Goal: Task Accomplishment & Management: Complete application form

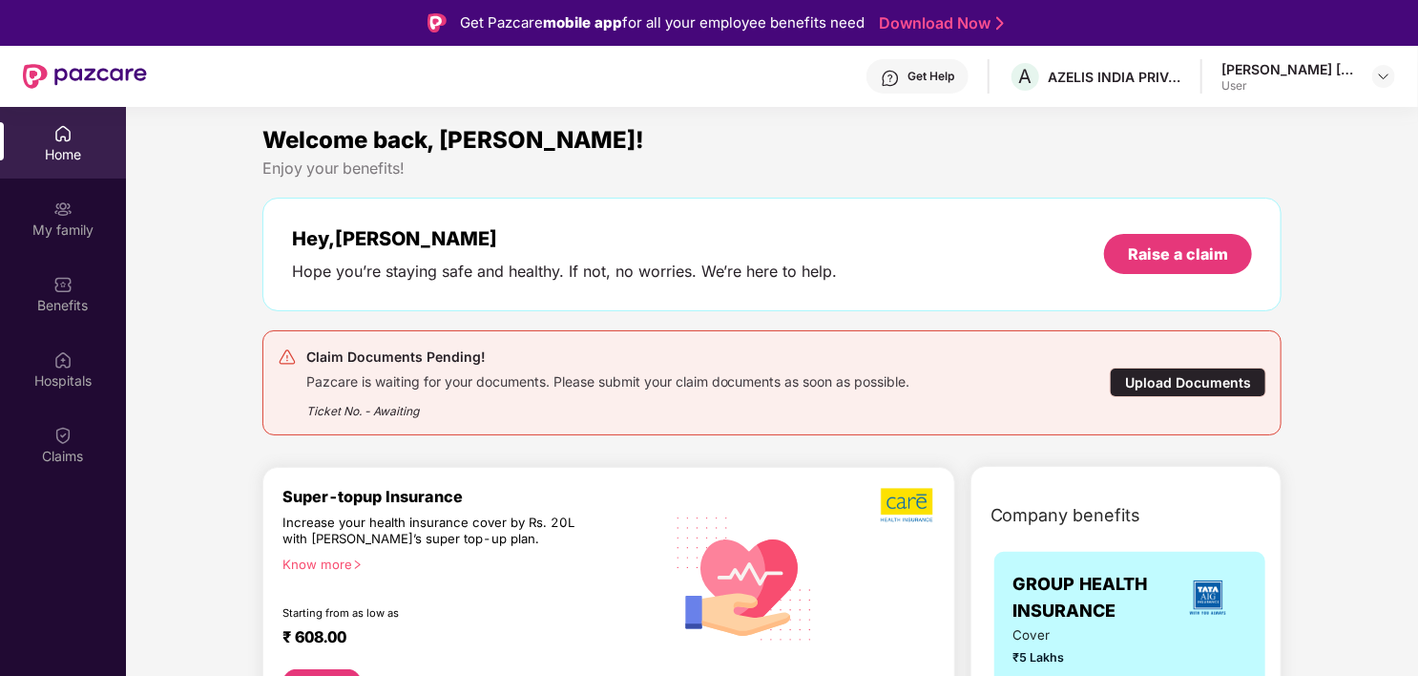
click at [1172, 383] on div "Upload Documents" at bounding box center [1188, 382] width 156 height 30
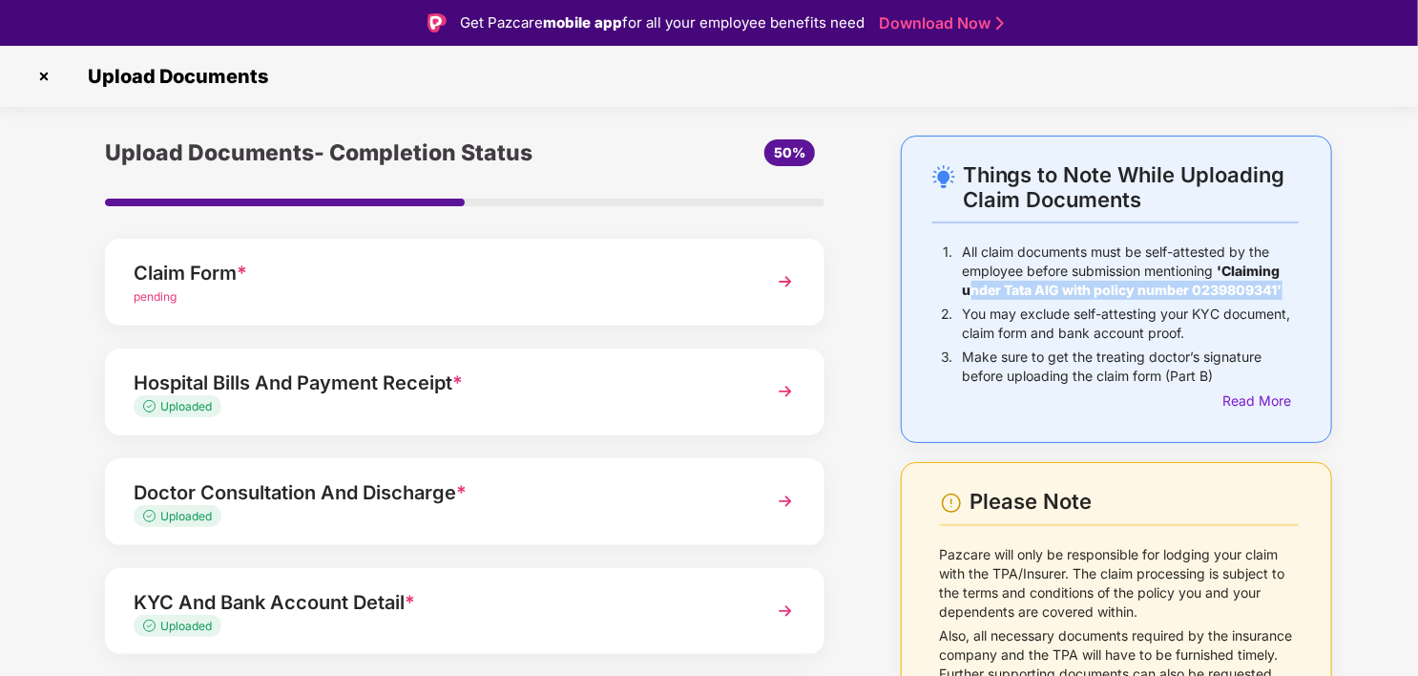
drag, startPoint x: 971, startPoint y: 291, endPoint x: 1286, endPoint y: 301, distance: 315.0
click at [1286, 301] on div "All claim documents must be self-attested by the employee before submission men…" at bounding box center [1131, 273] width 336 height 62
click at [786, 390] on img at bounding box center [785, 391] width 34 height 34
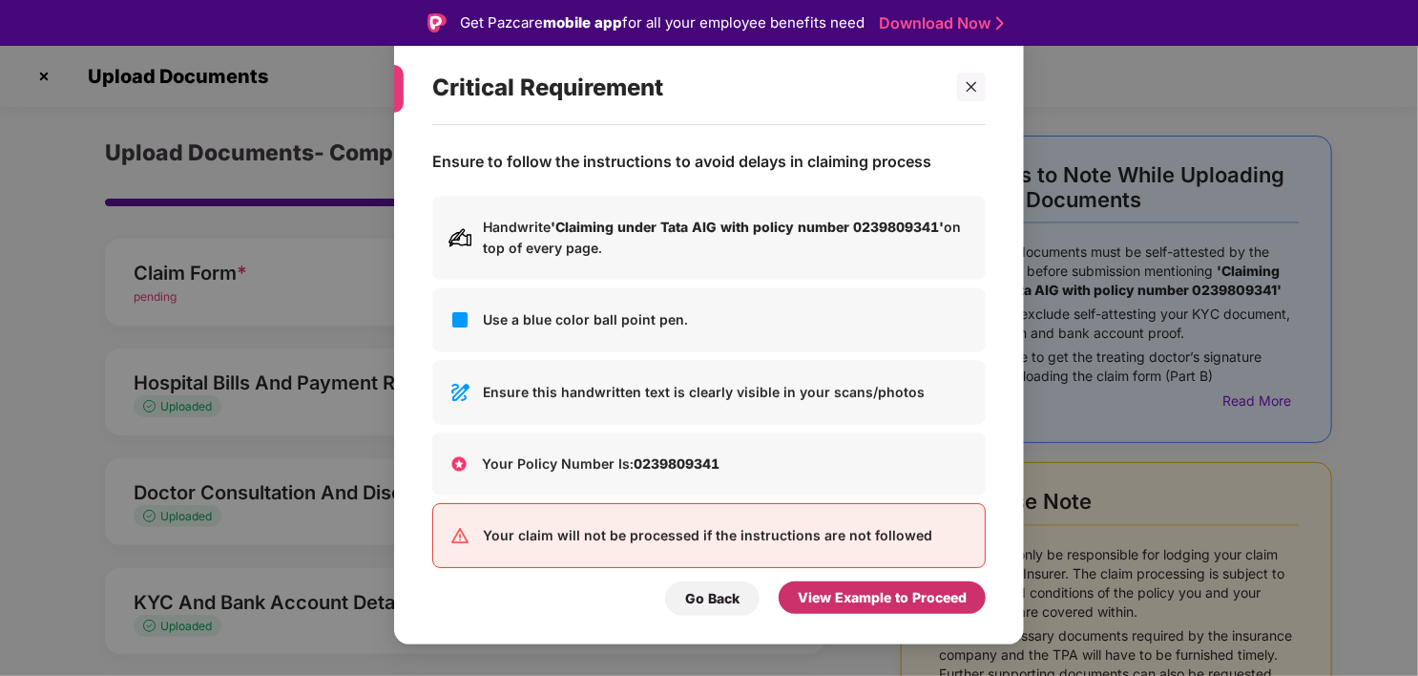
click at [887, 605] on div "View Example to Proceed" at bounding box center [882, 597] width 169 height 21
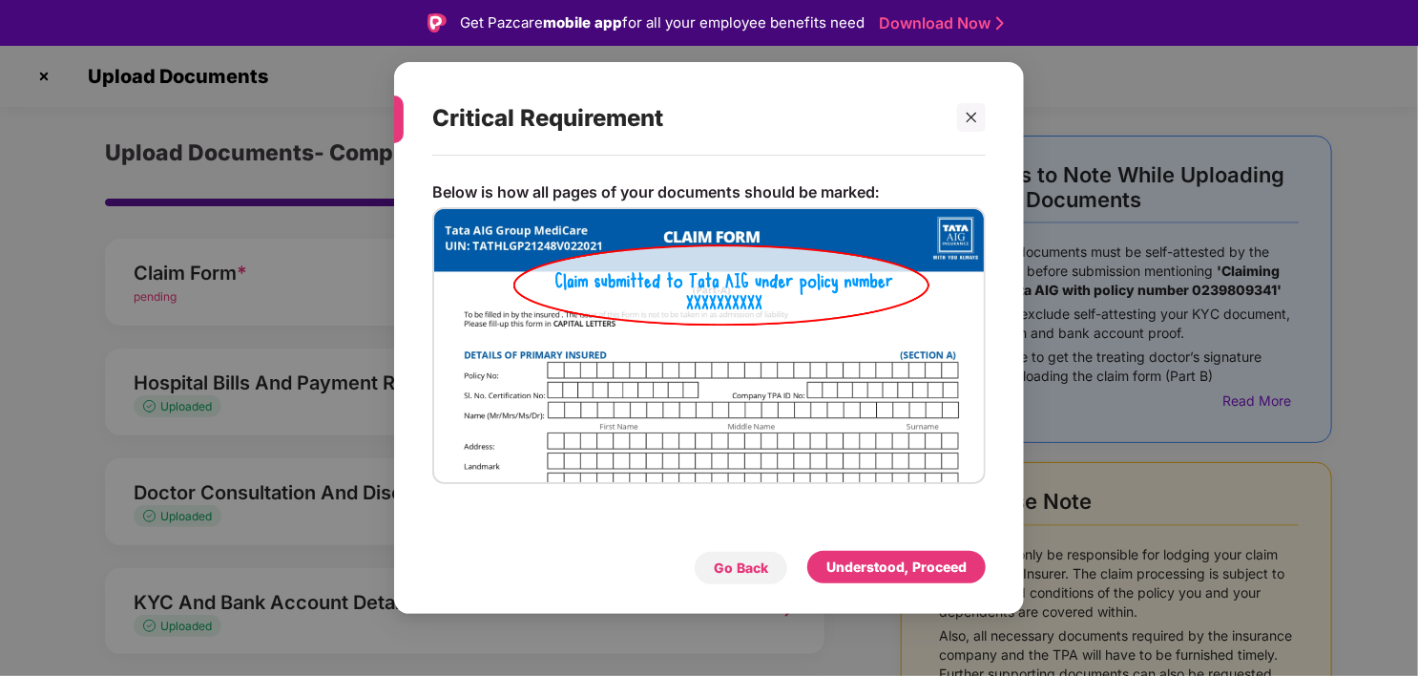
click at [720, 570] on div "Go Back" at bounding box center [741, 567] width 54 height 21
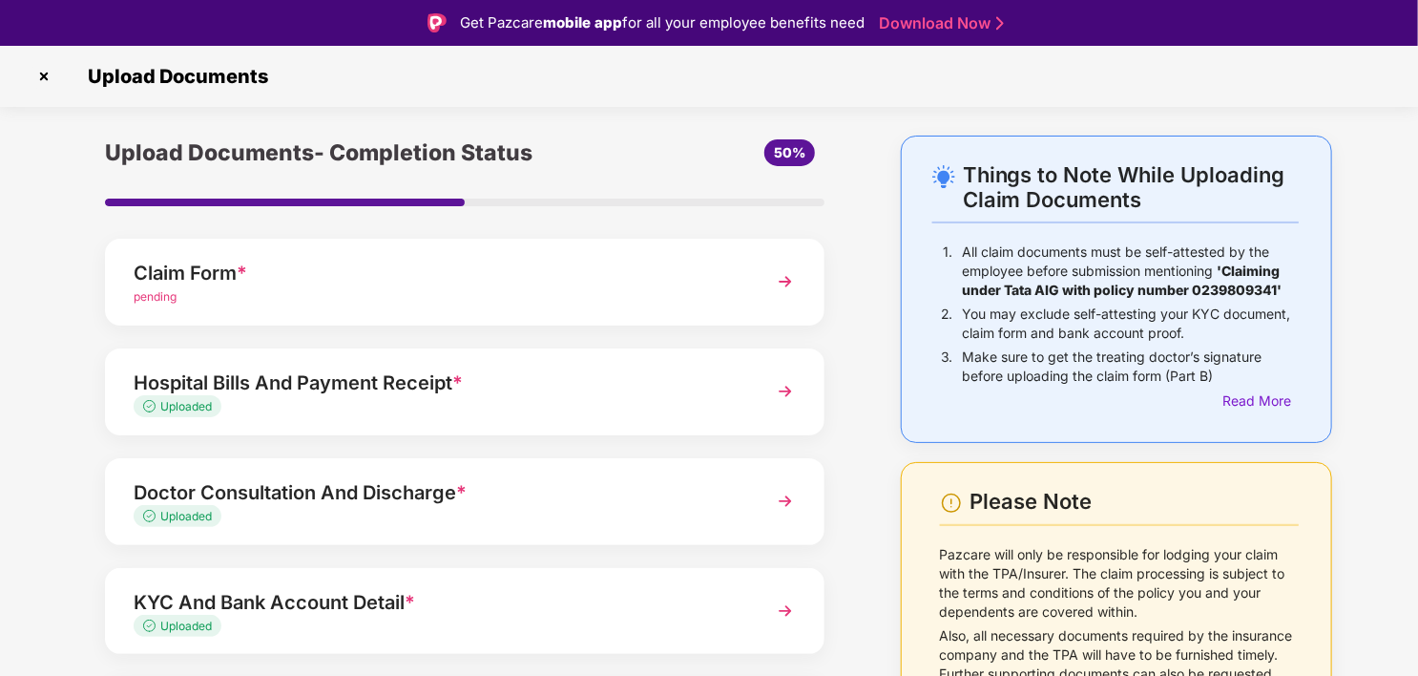
click at [794, 393] on img at bounding box center [785, 391] width 34 height 34
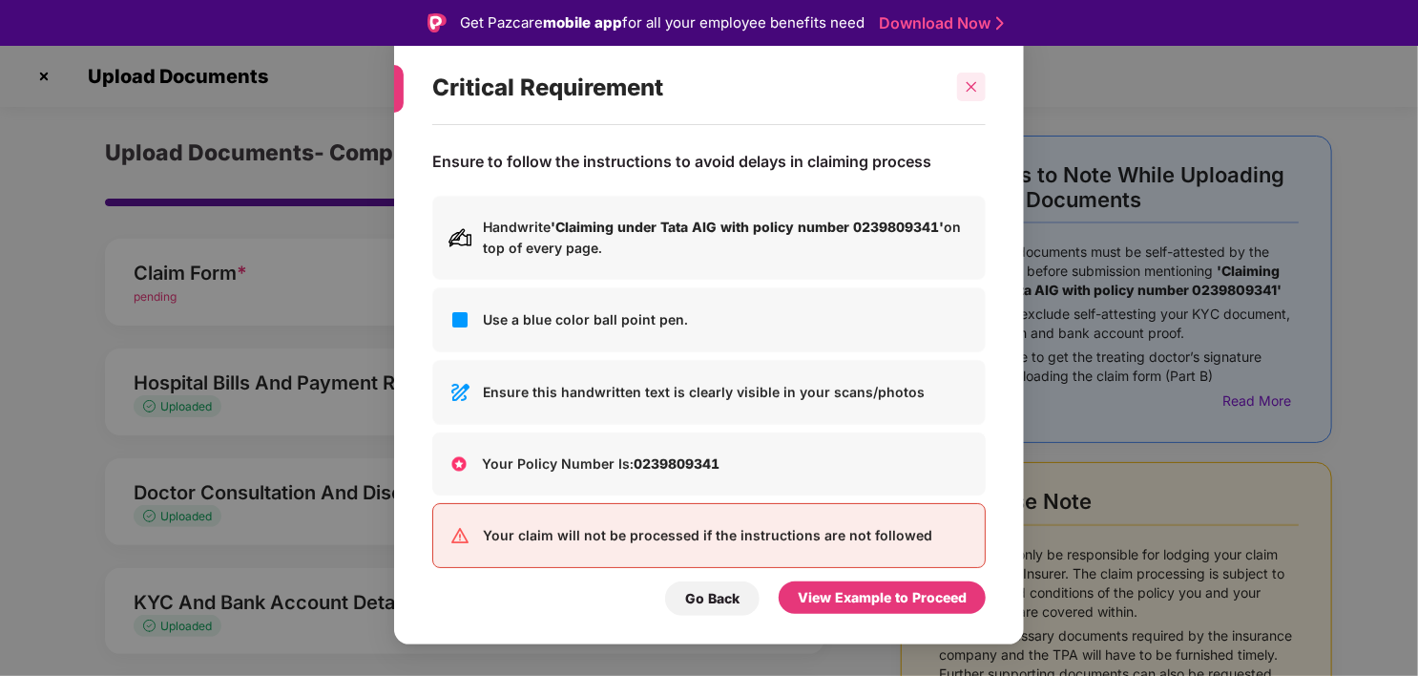
click at [969, 92] on icon "close" at bounding box center [971, 86] width 13 height 13
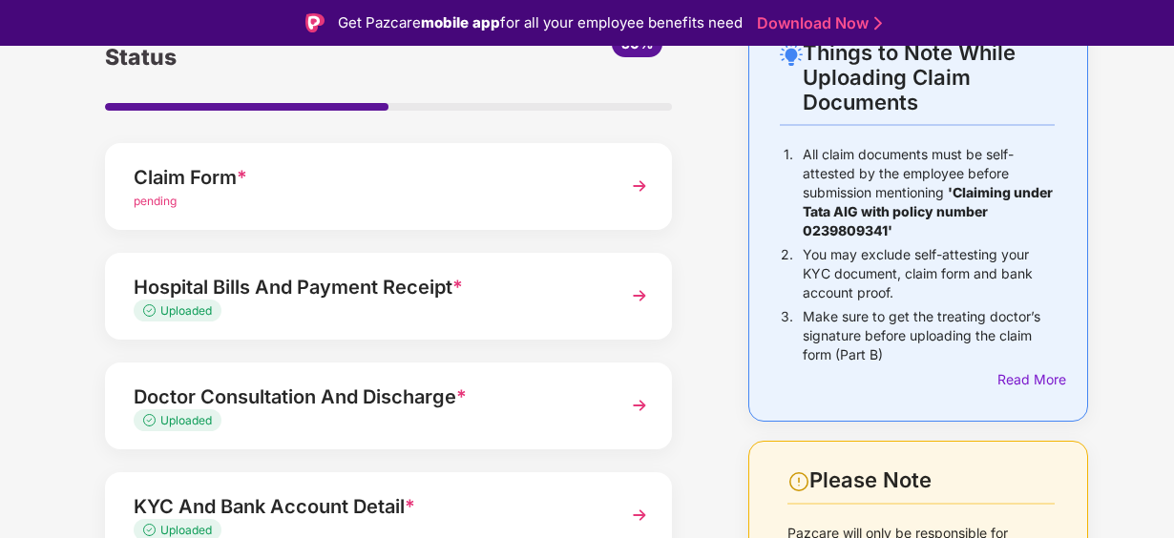
scroll to position [95, 0]
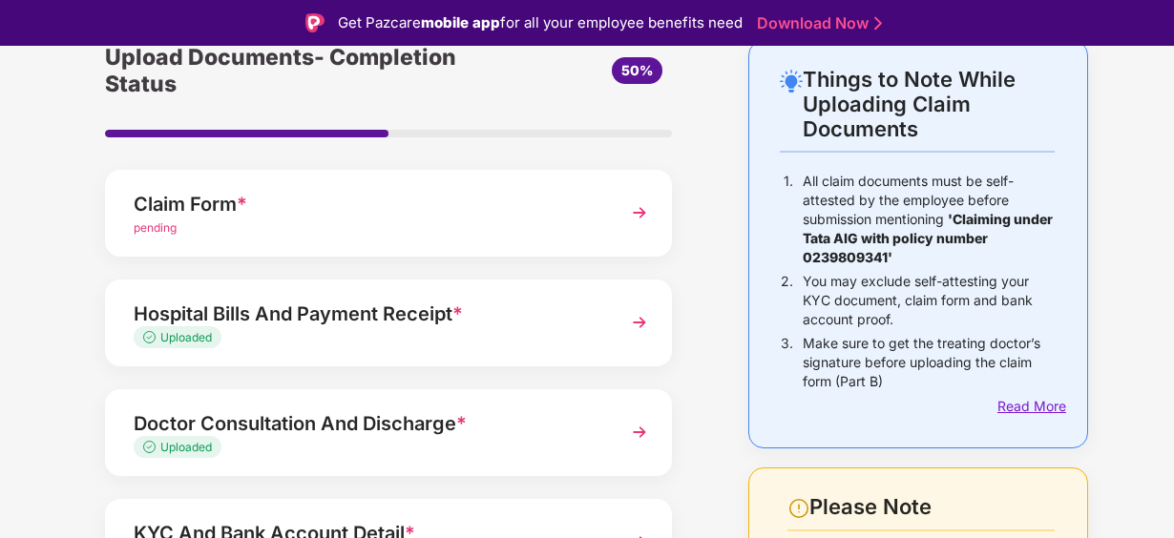
click at [1033, 404] on div "Read More" at bounding box center [1025, 406] width 57 height 21
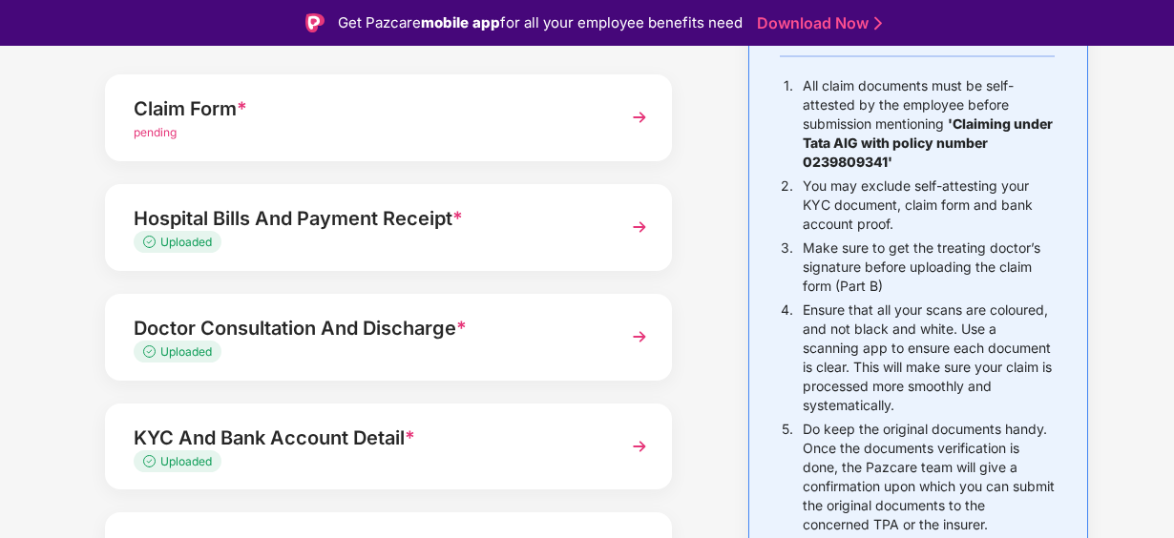
scroll to position [286, 0]
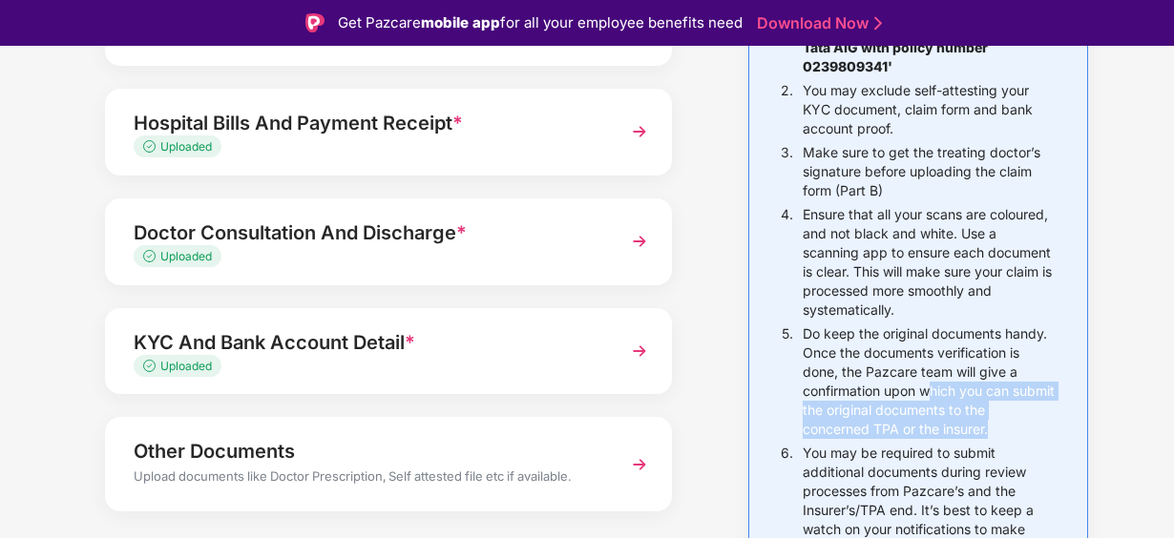
drag, startPoint x: 928, startPoint y: 389, endPoint x: 1002, endPoint y: 426, distance: 81.9
click at [1002, 426] on p "Do keep the original documents handy. Once the documents verification is done, …" at bounding box center [928, 381] width 252 height 115
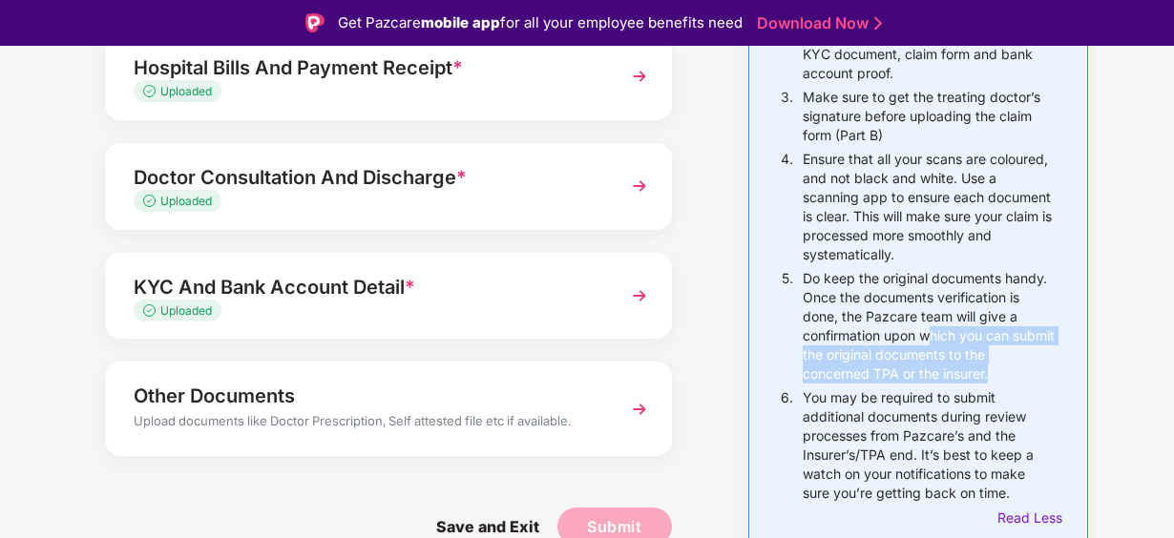
scroll to position [382, 0]
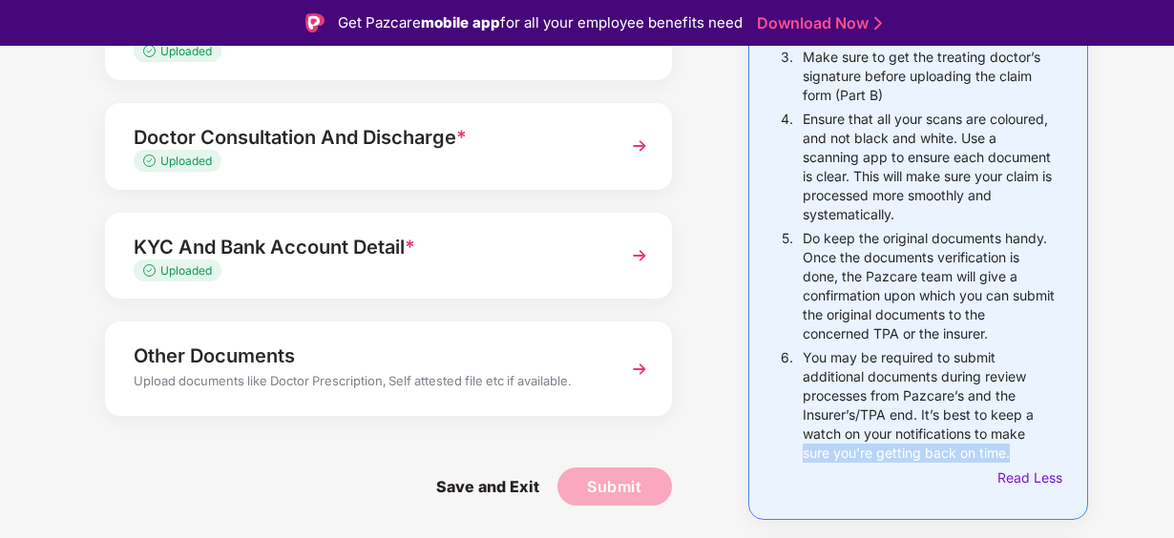
drag, startPoint x: 821, startPoint y: 448, endPoint x: 1024, endPoint y: 451, distance: 203.3
click at [1024, 451] on p "You may be required to submit additional documents during review processes from…" at bounding box center [928, 405] width 252 height 115
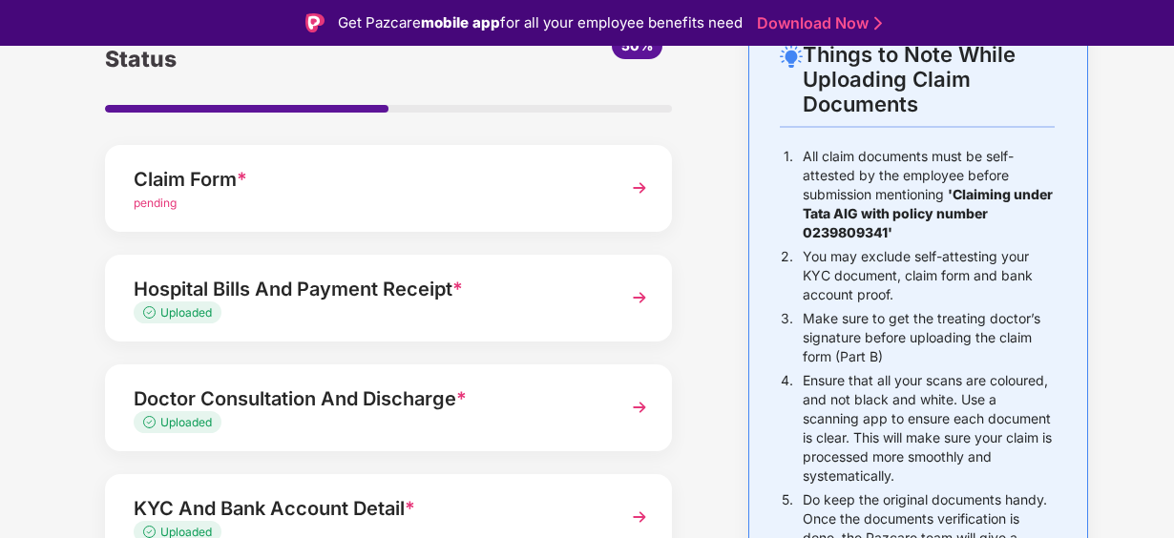
scroll to position [95, 0]
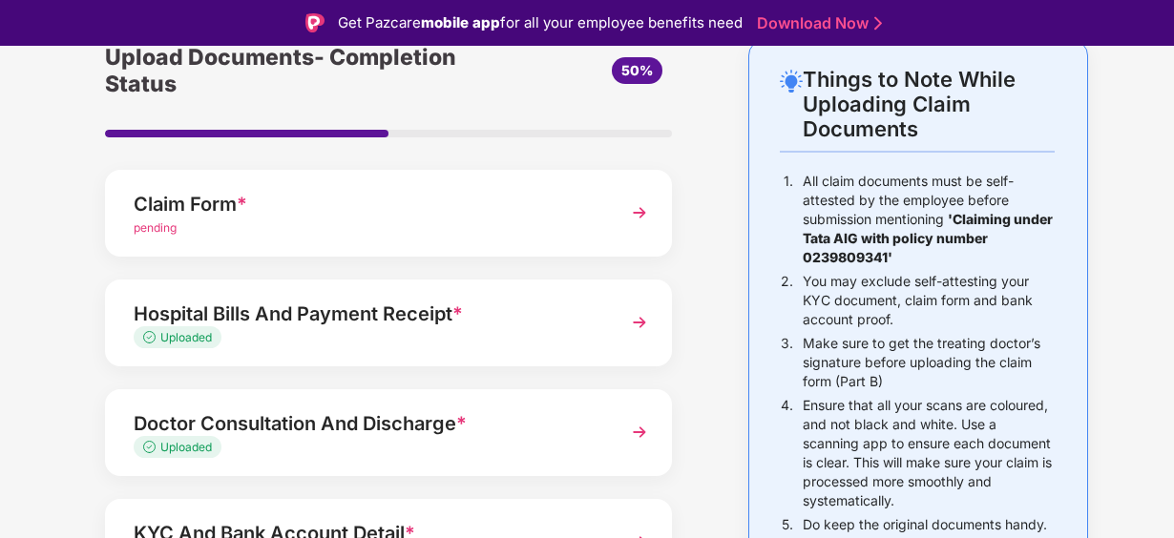
click at [629, 326] on img at bounding box center [639, 322] width 34 height 34
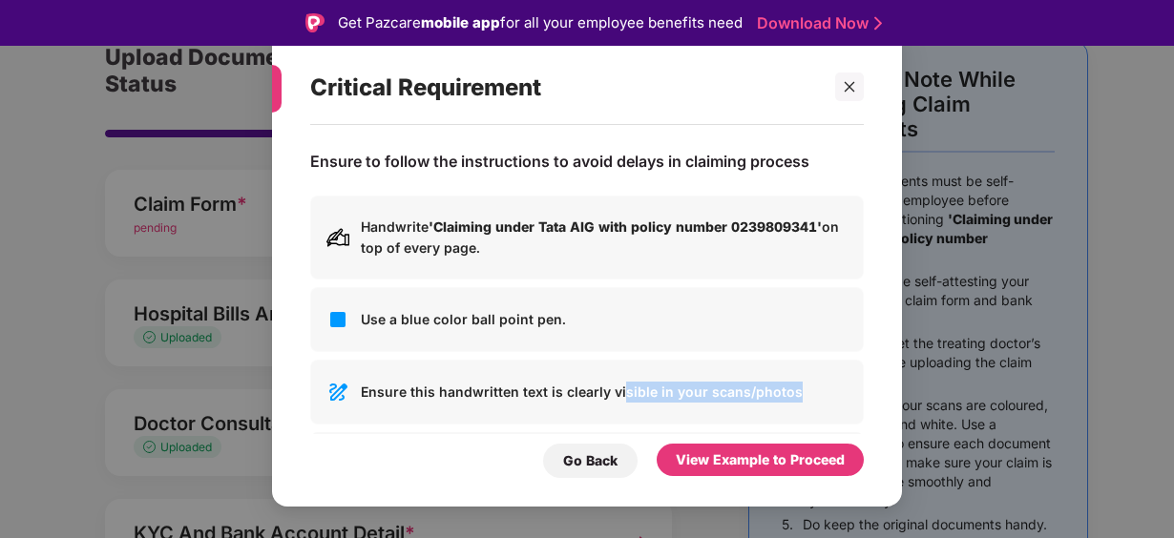
drag, startPoint x: 622, startPoint y: 385, endPoint x: 811, endPoint y: 401, distance: 189.5
click at [811, 401] on p "Ensure this handwritten text is clearly visible in your scans/photos" at bounding box center [604, 392] width 487 height 21
drag, startPoint x: 811, startPoint y: 401, endPoint x: 736, endPoint y: 468, distance: 100.7
click at [736, 468] on div "View Example to Proceed" at bounding box center [760, 459] width 169 height 21
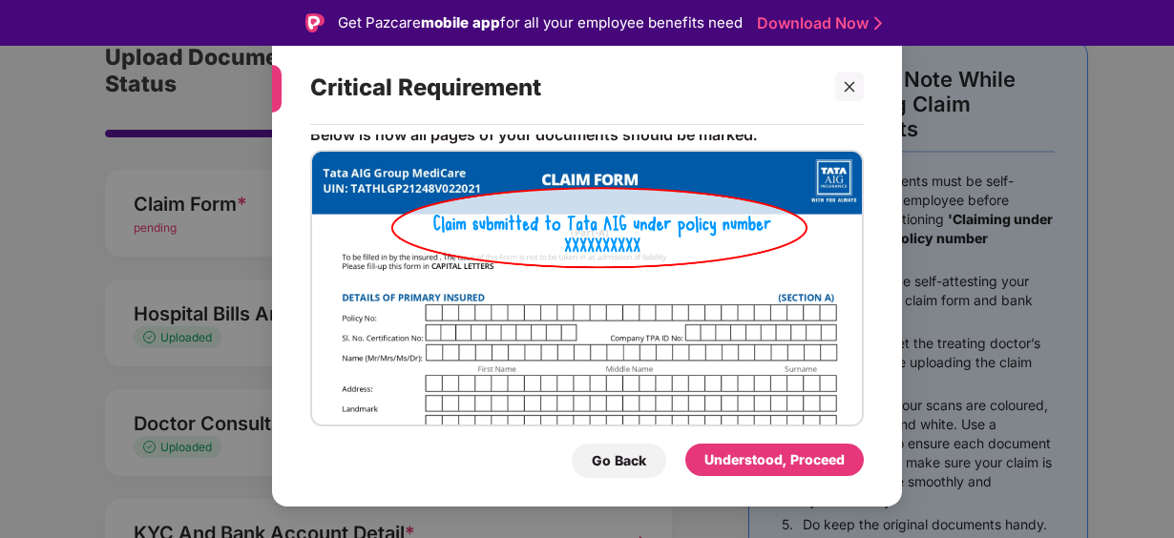
scroll to position [0, 0]
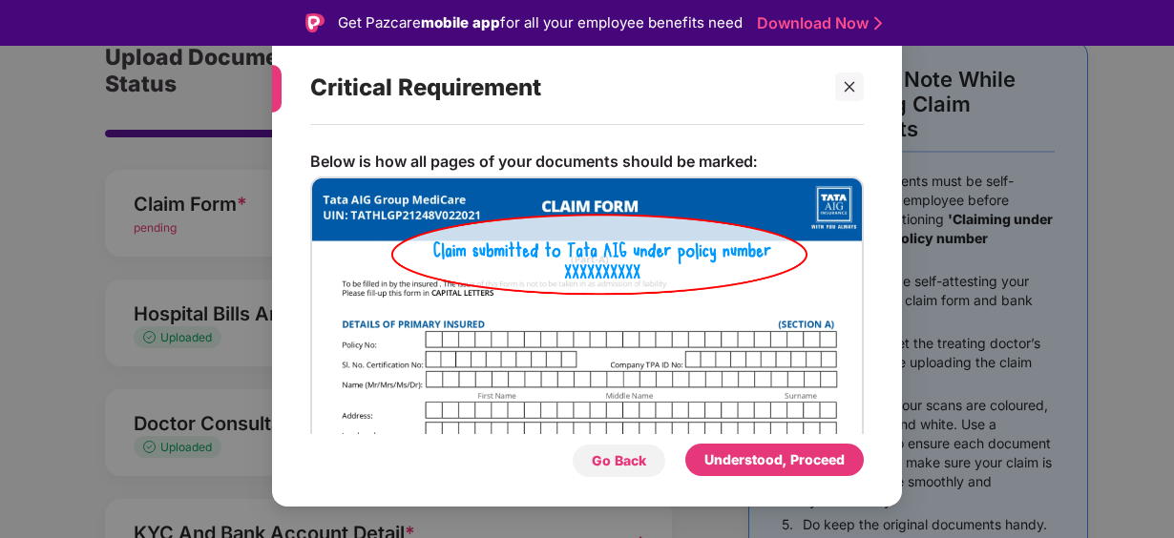
click at [616, 466] on div "Go Back" at bounding box center [619, 460] width 54 height 21
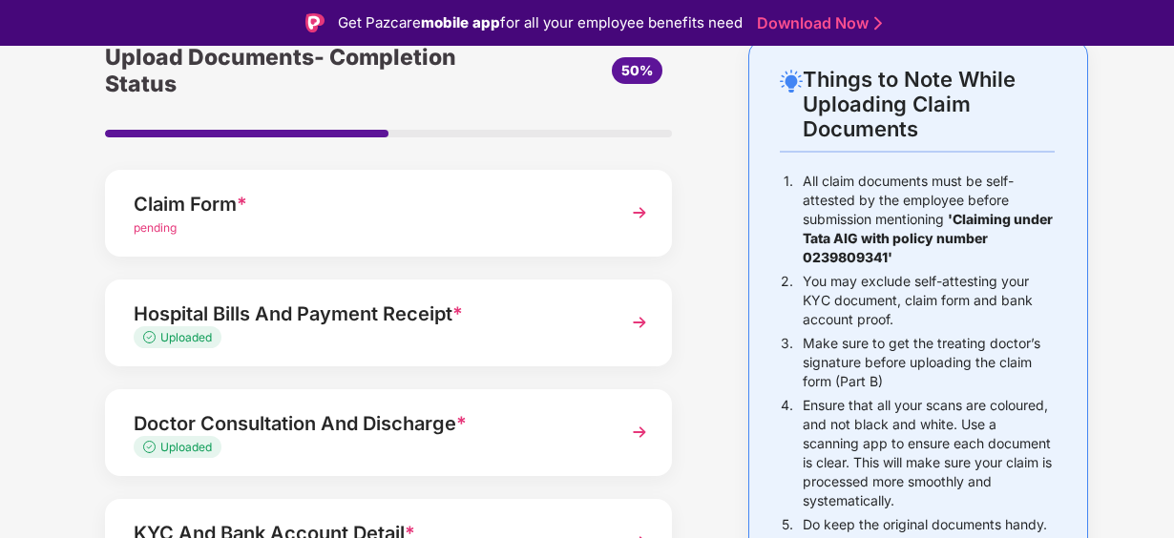
click at [643, 427] on img at bounding box center [639, 432] width 34 height 34
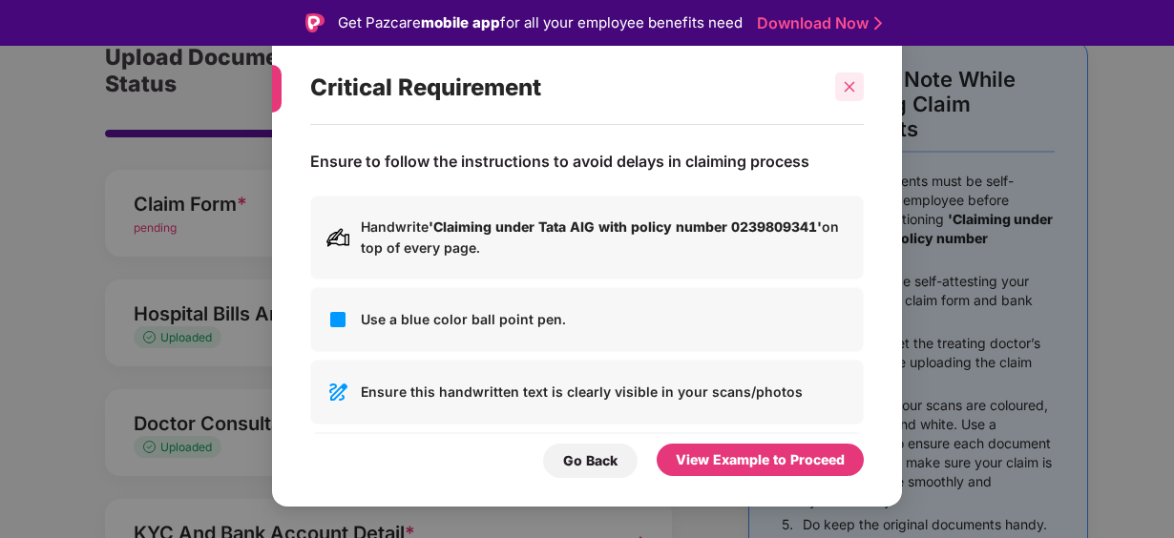
click at [845, 92] on icon "close" at bounding box center [849, 86] width 13 height 13
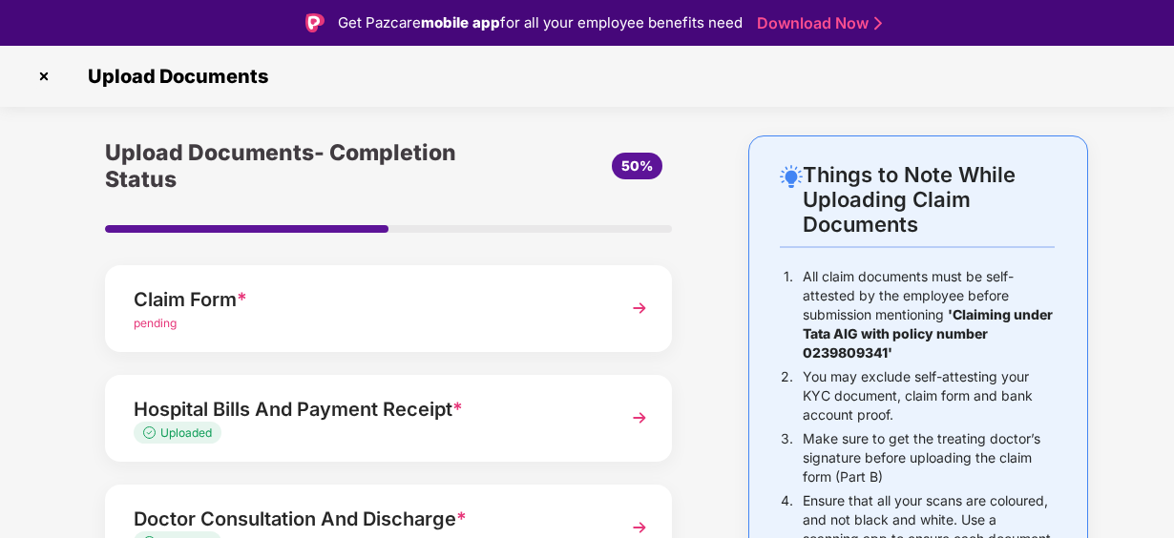
click at [44, 76] on img at bounding box center [44, 76] width 31 height 31
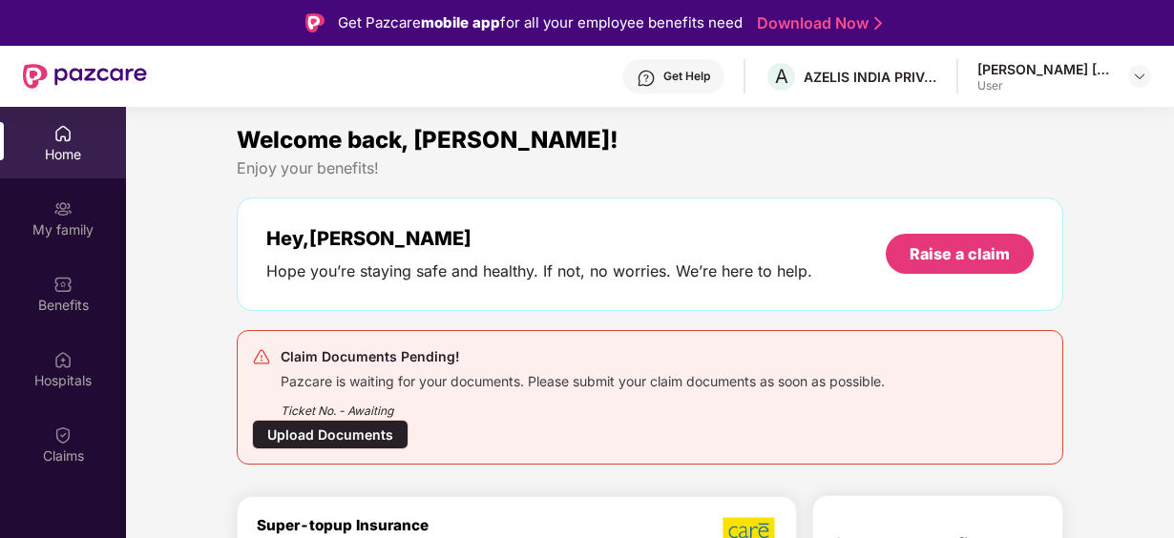
click at [703, 75] on div "Get Help" at bounding box center [686, 76] width 47 height 15
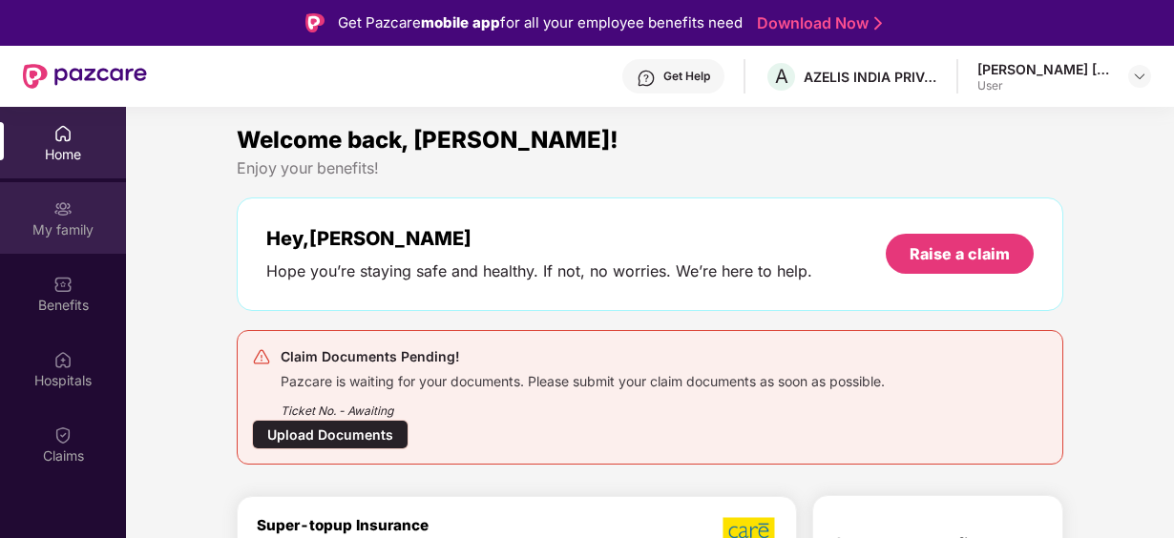
click at [39, 234] on div "My family" at bounding box center [63, 229] width 126 height 19
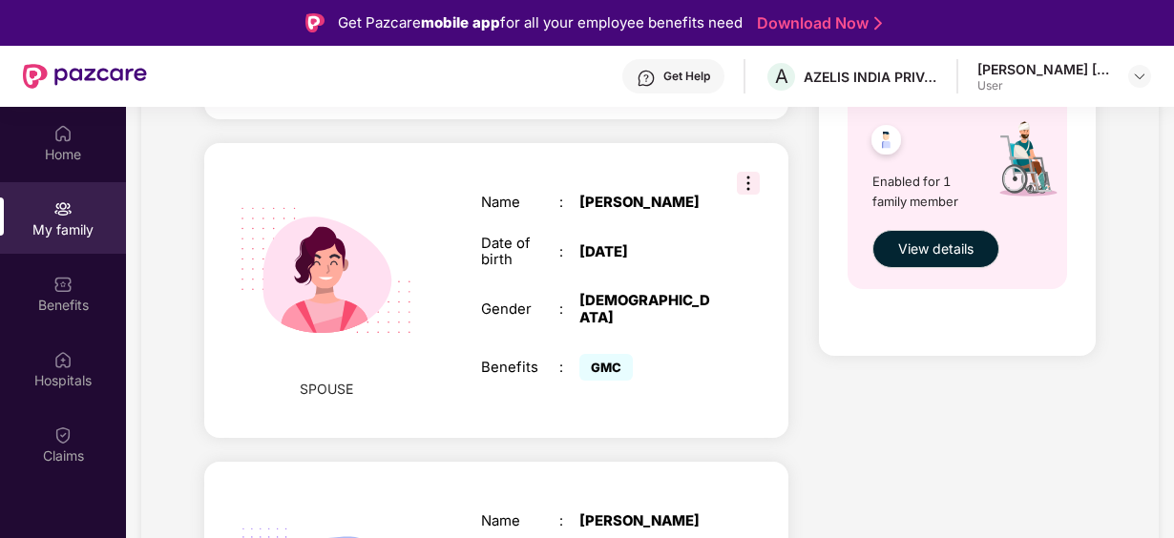
scroll to position [910, 0]
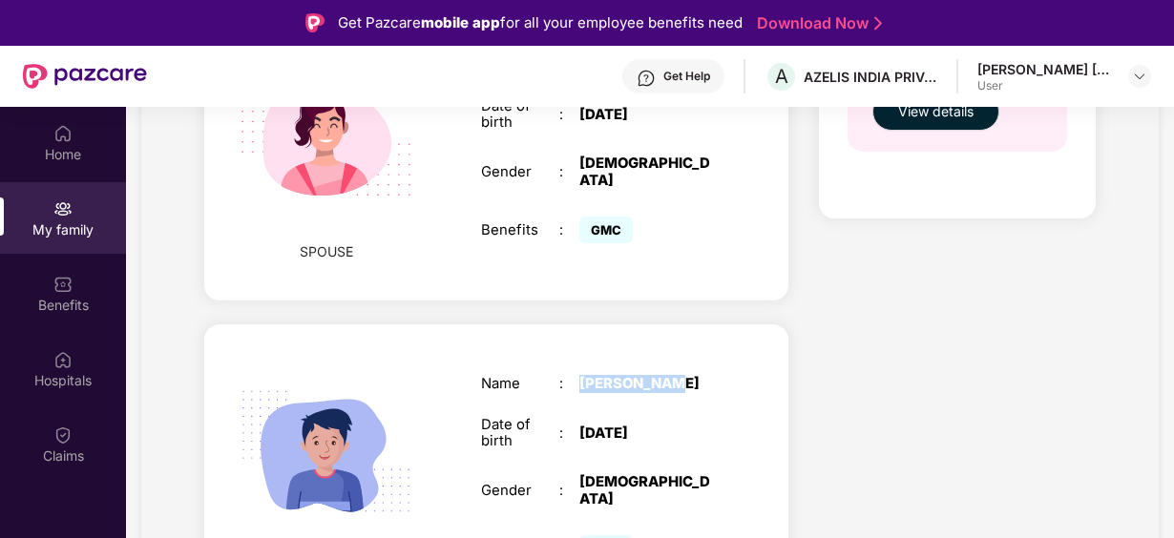
drag, startPoint x: 579, startPoint y: 342, endPoint x: 658, endPoint y: 344, distance: 79.2
click at [658, 376] on div "[PERSON_NAME]" at bounding box center [647, 384] width 136 height 17
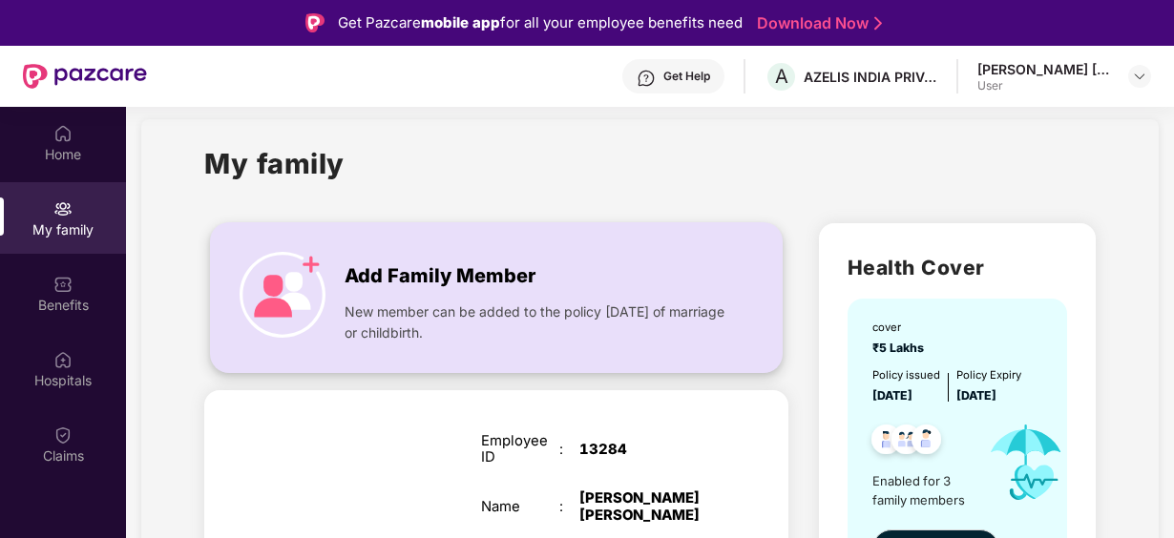
scroll to position [0, 0]
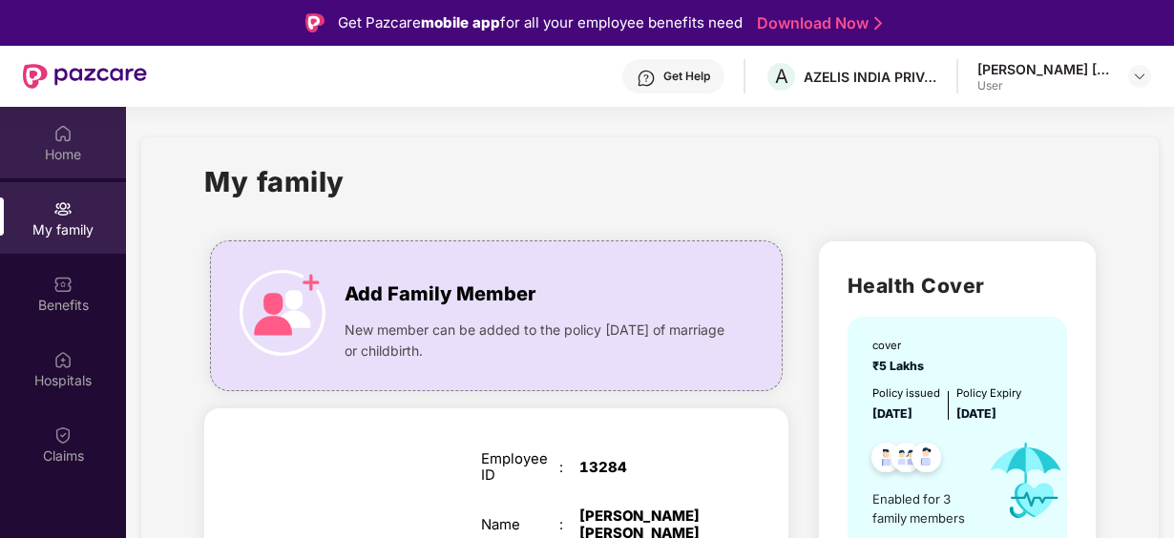
click at [59, 145] on div "Home" at bounding box center [63, 154] width 126 height 19
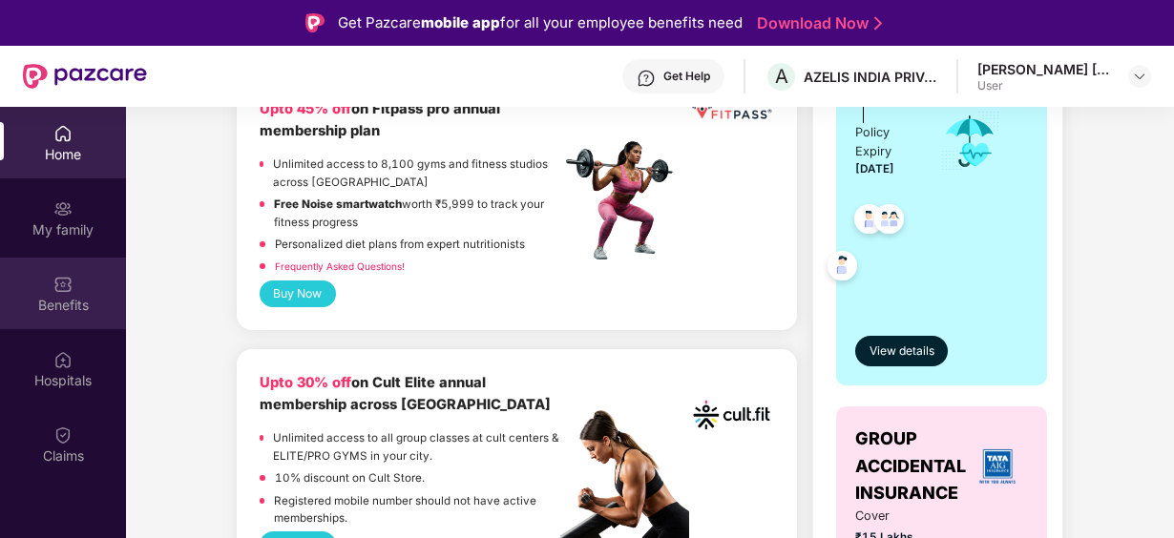
scroll to position [668, 0]
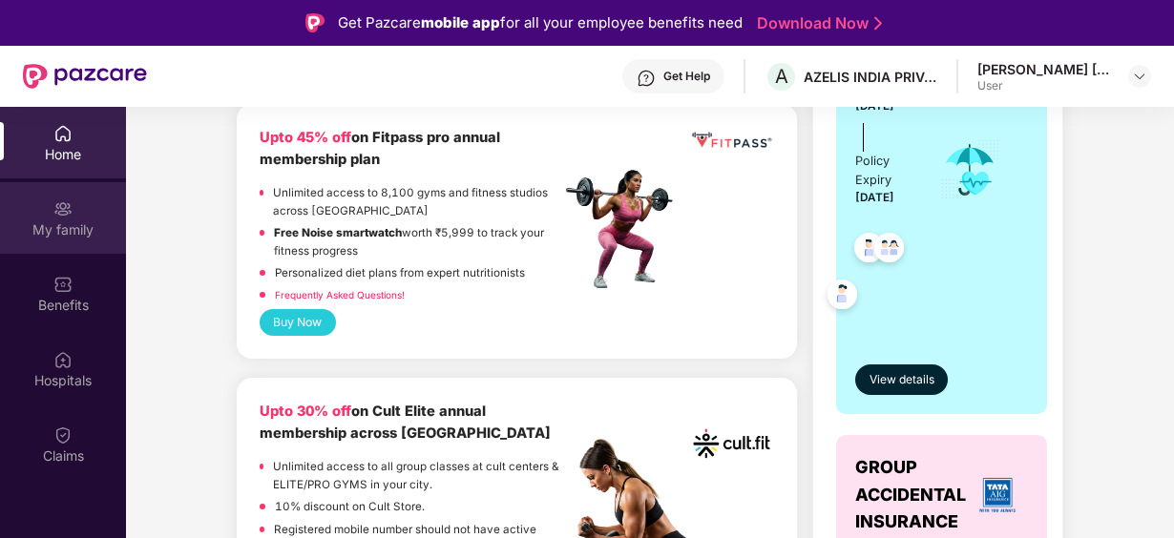
click at [46, 222] on div "My family" at bounding box center [63, 229] width 126 height 19
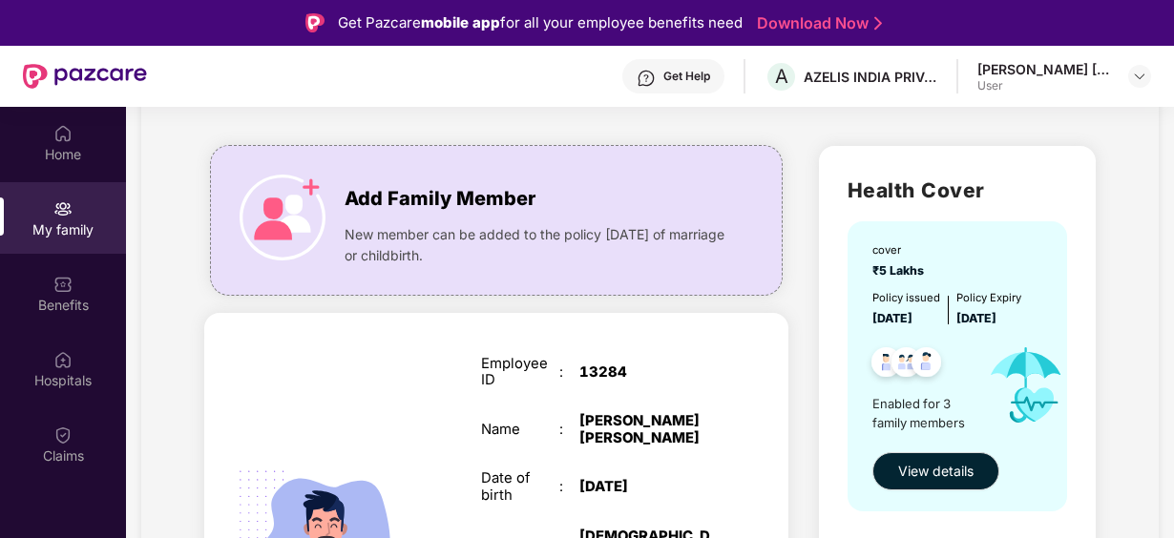
scroll to position [191, 0]
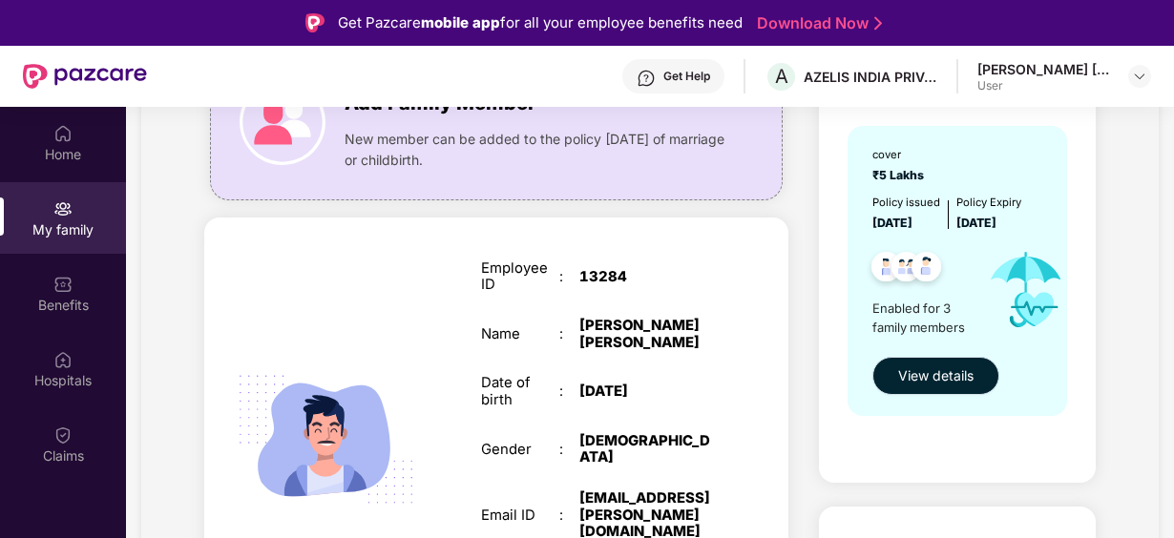
click at [946, 384] on span "View details" at bounding box center [935, 375] width 75 height 21
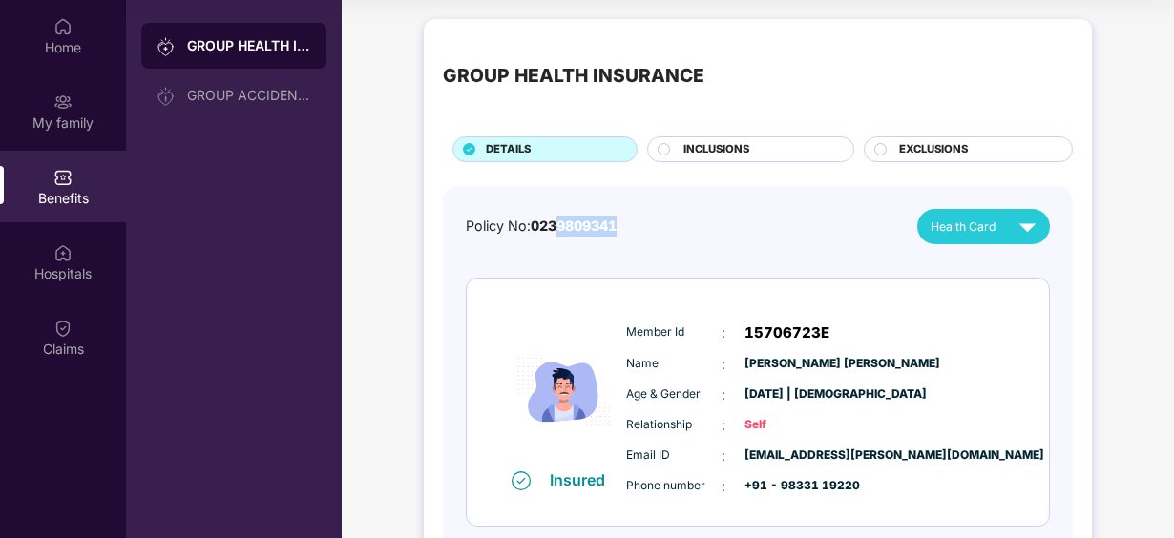
drag, startPoint x: 560, startPoint y: 225, endPoint x: 629, endPoint y: 222, distance: 68.8
click at [629, 222] on div "Policy No: 0239809341 Health Card" at bounding box center [758, 226] width 584 height 35
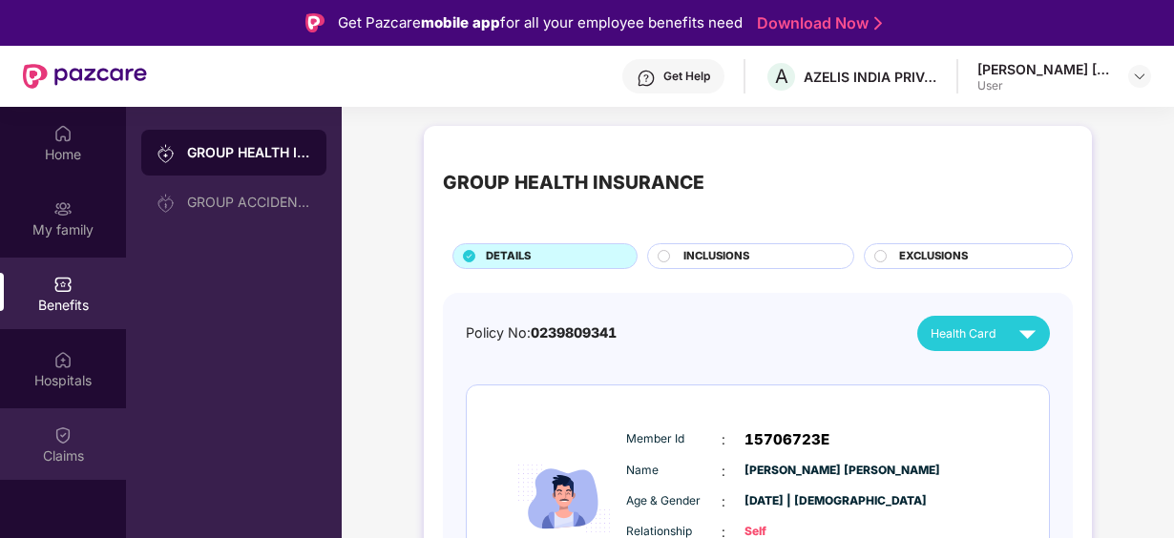
click at [44, 450] on div "Claims" at bounding box center [63, 456] width 126 height 19
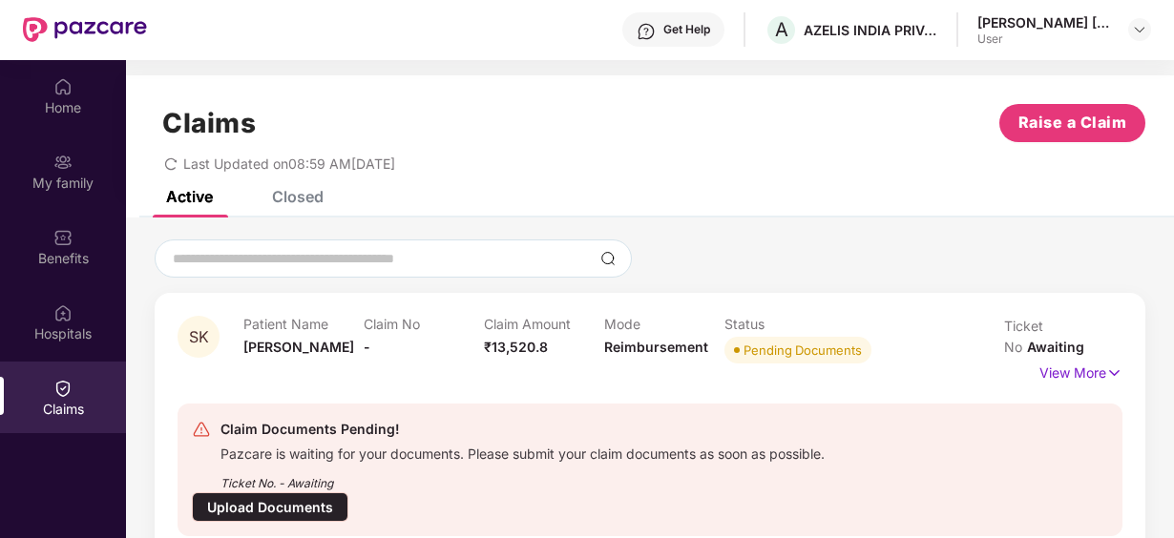
scroll to position [107, 0]
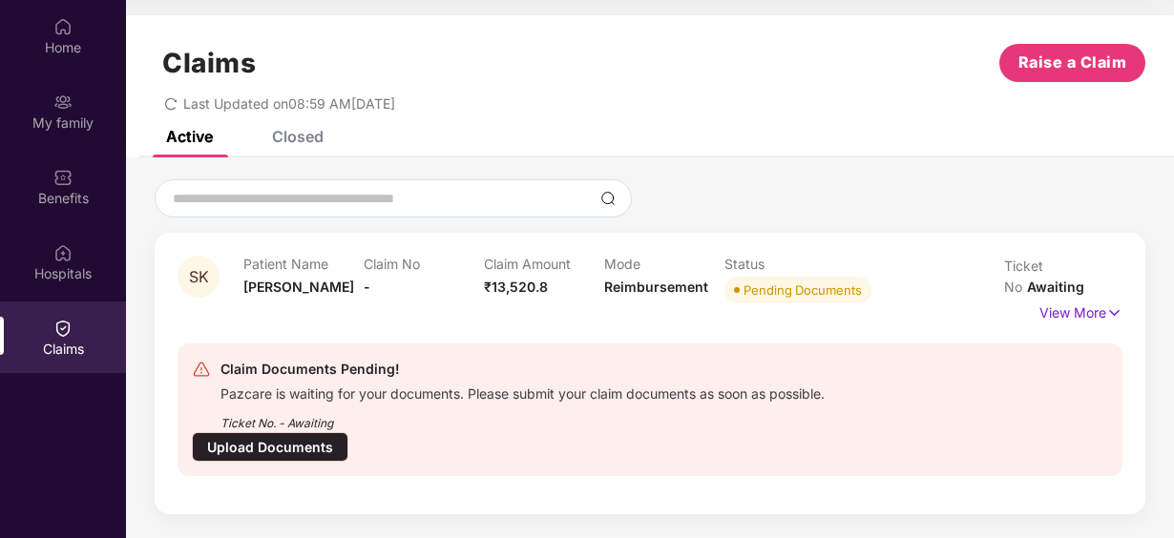
click at [286, 450] on div "Upload Documents" at bounding box center [270, 447] width 156 height 30
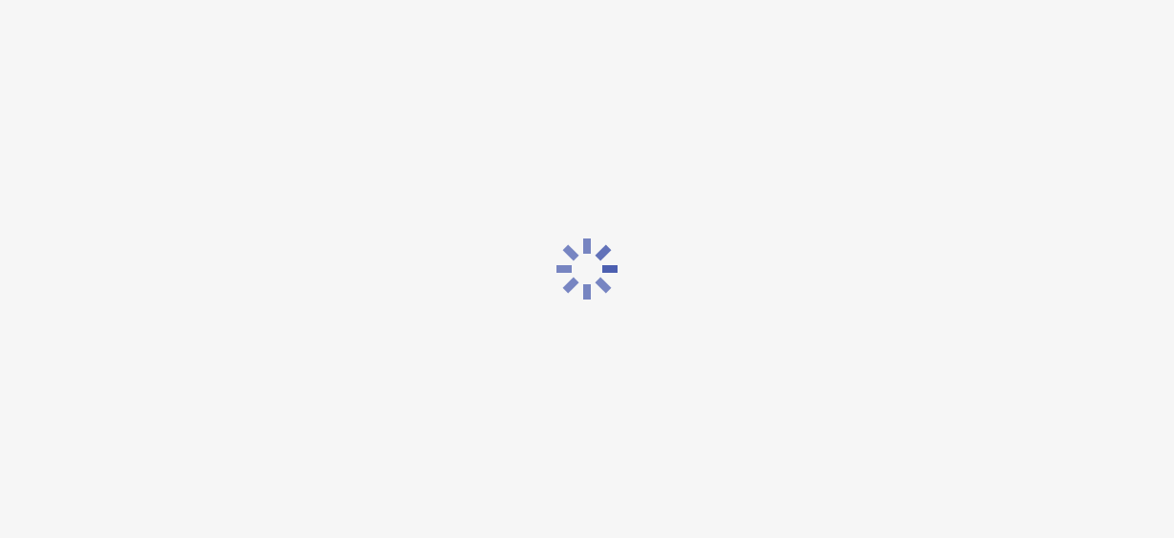
scroll to position [46, 0]
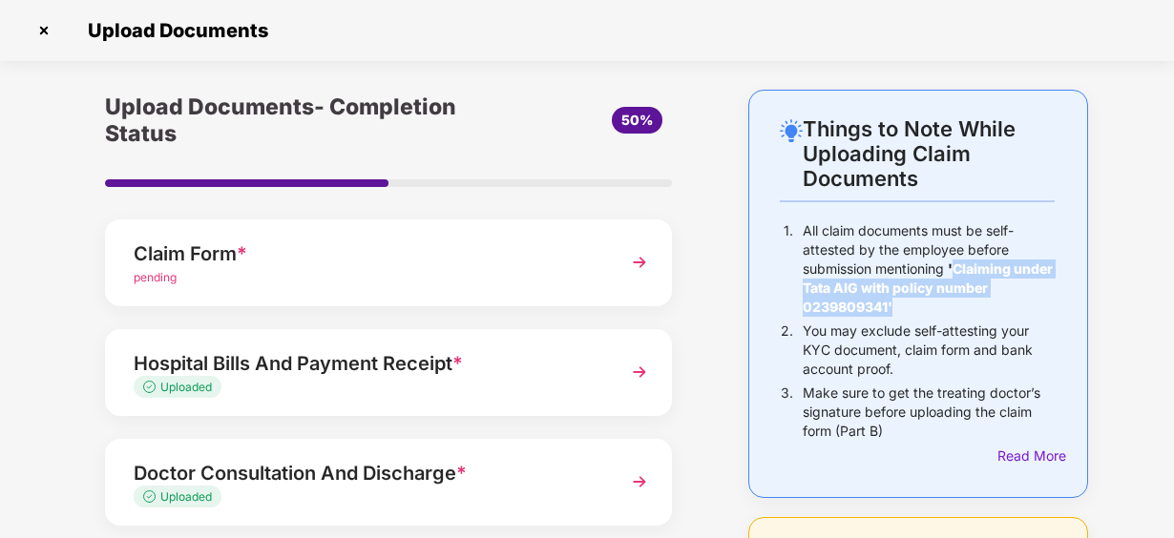
drag, startPoint x: 958, startPoint y: 263, endPoint x: 969, endPoint y: 317, distance: 54.5
click at [969, 317] on div "All claim documents must be self-attested by the employee before submission men…" at bounding box center [928, 271] width 252 height 100
click at [636, 371] on img at bounding box center [639, 372] width 34 height 34
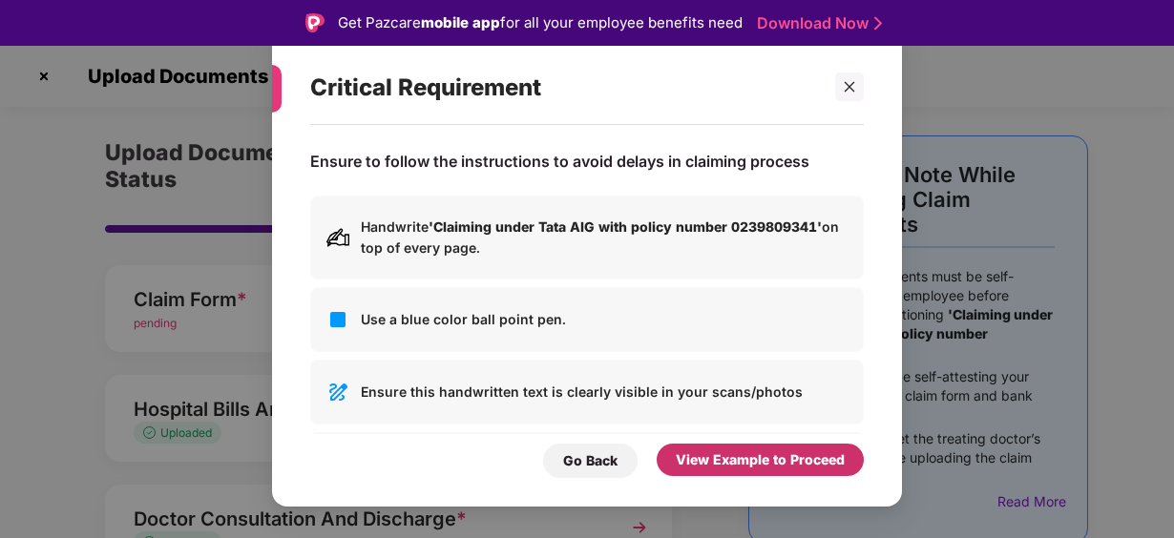
click at [738, 466] on div "View Example to Proceed" at bounding box center [760, 459] width 169 height 21
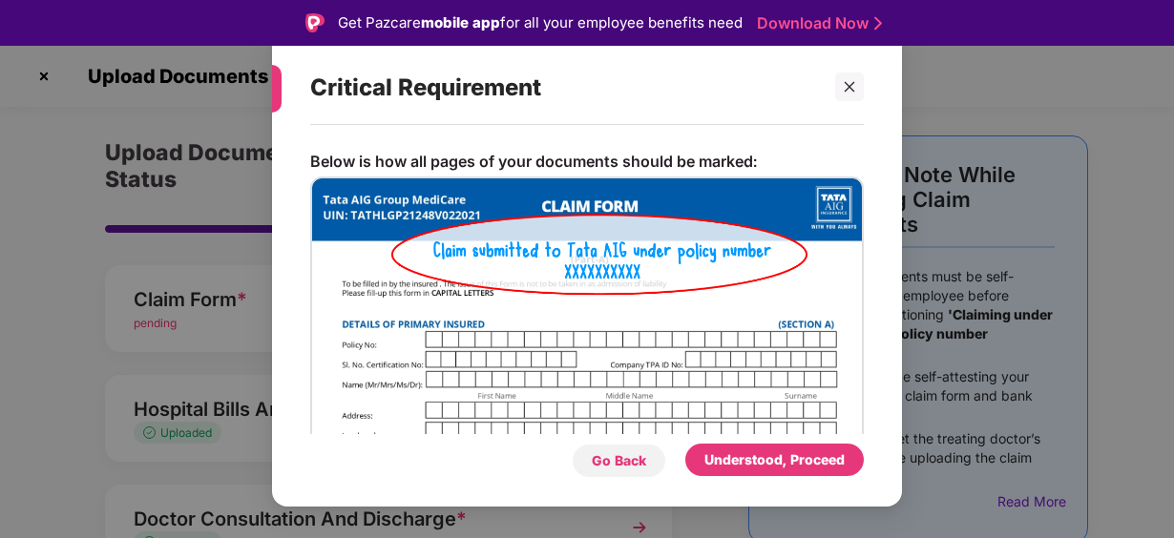
click at [628, 459] on div "Go Back" at bounding box center [619, 460] width 54 height 21
